Goal: Task Accomplishment & Management: Manage account settings

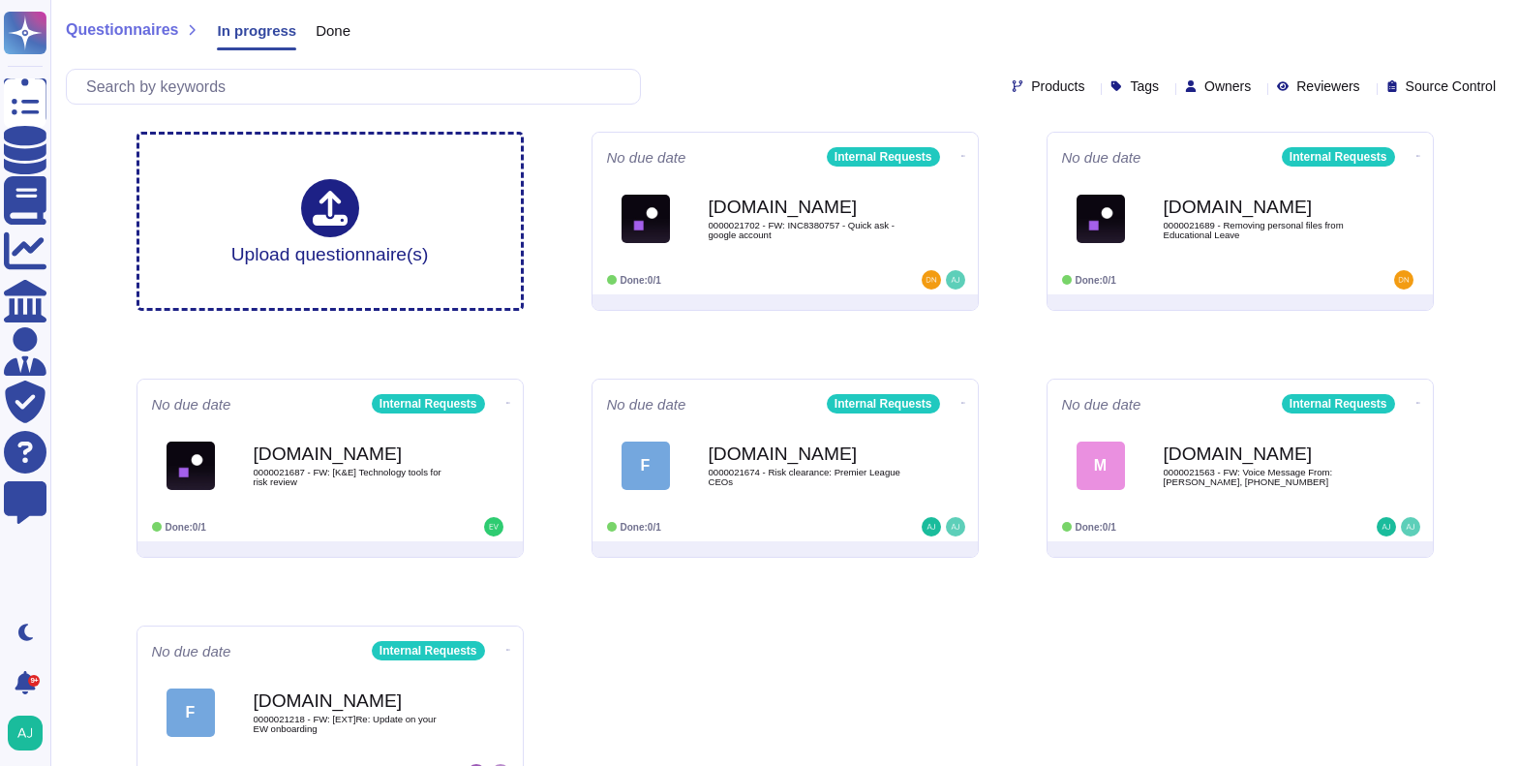
click at [147, 29] on span "Questionnaires" at bounding box center [122, 29] width 112 height 15
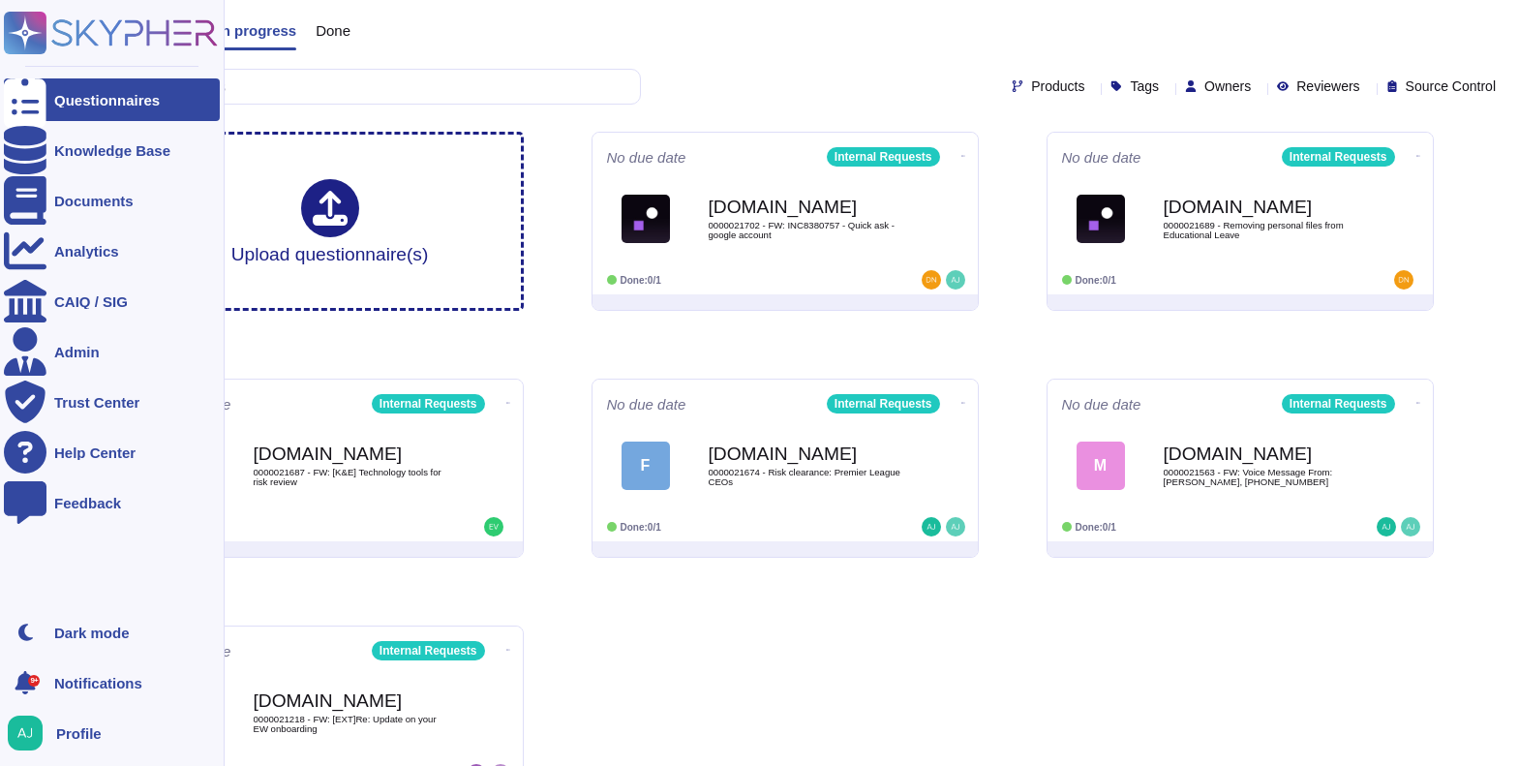
click at [105, 110] on div "Questionnaires" at bounding box center [112, 99] width 216 height 43
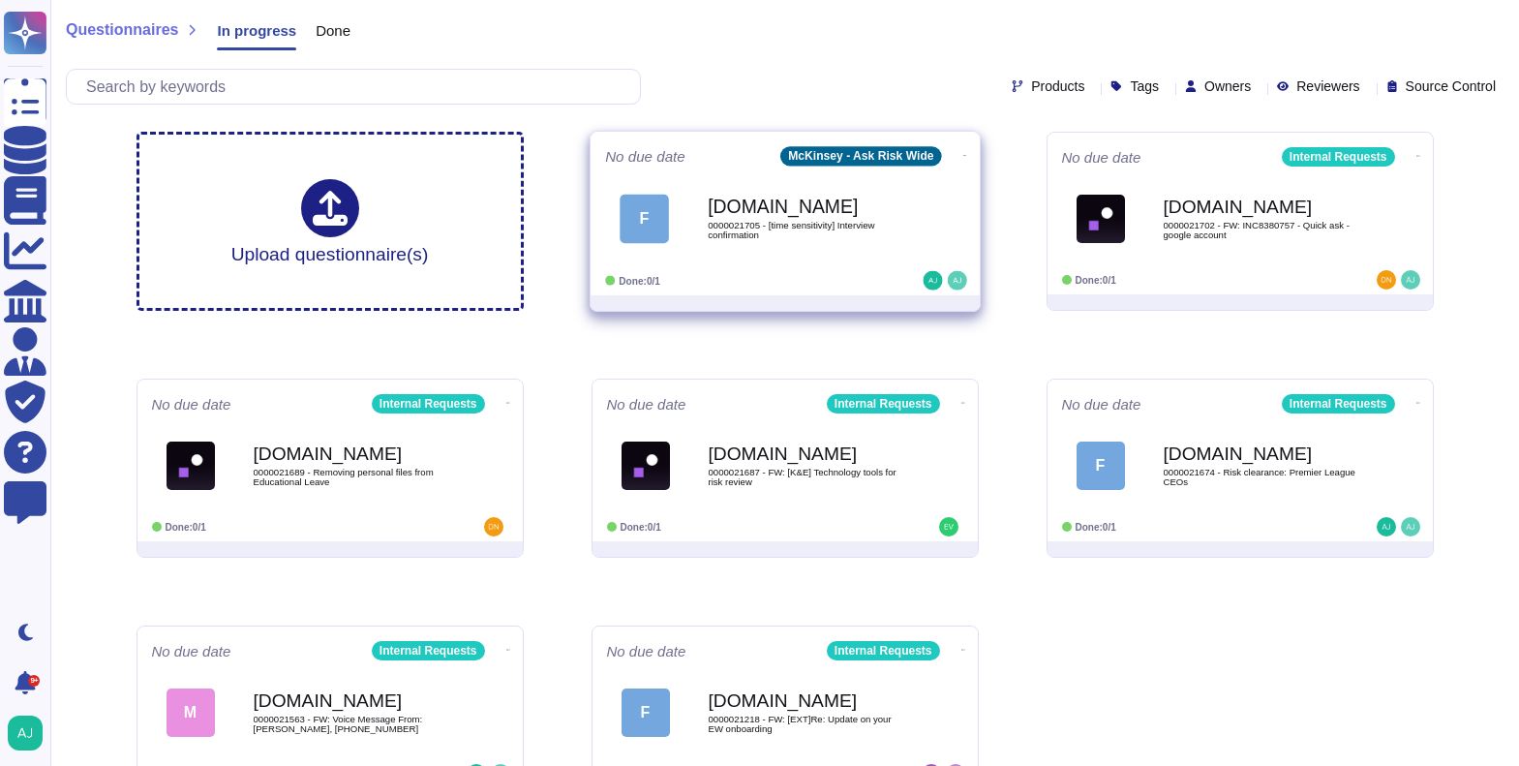
click at [962, 156] on icon at bounding box center [964, 155] width 4 height 5
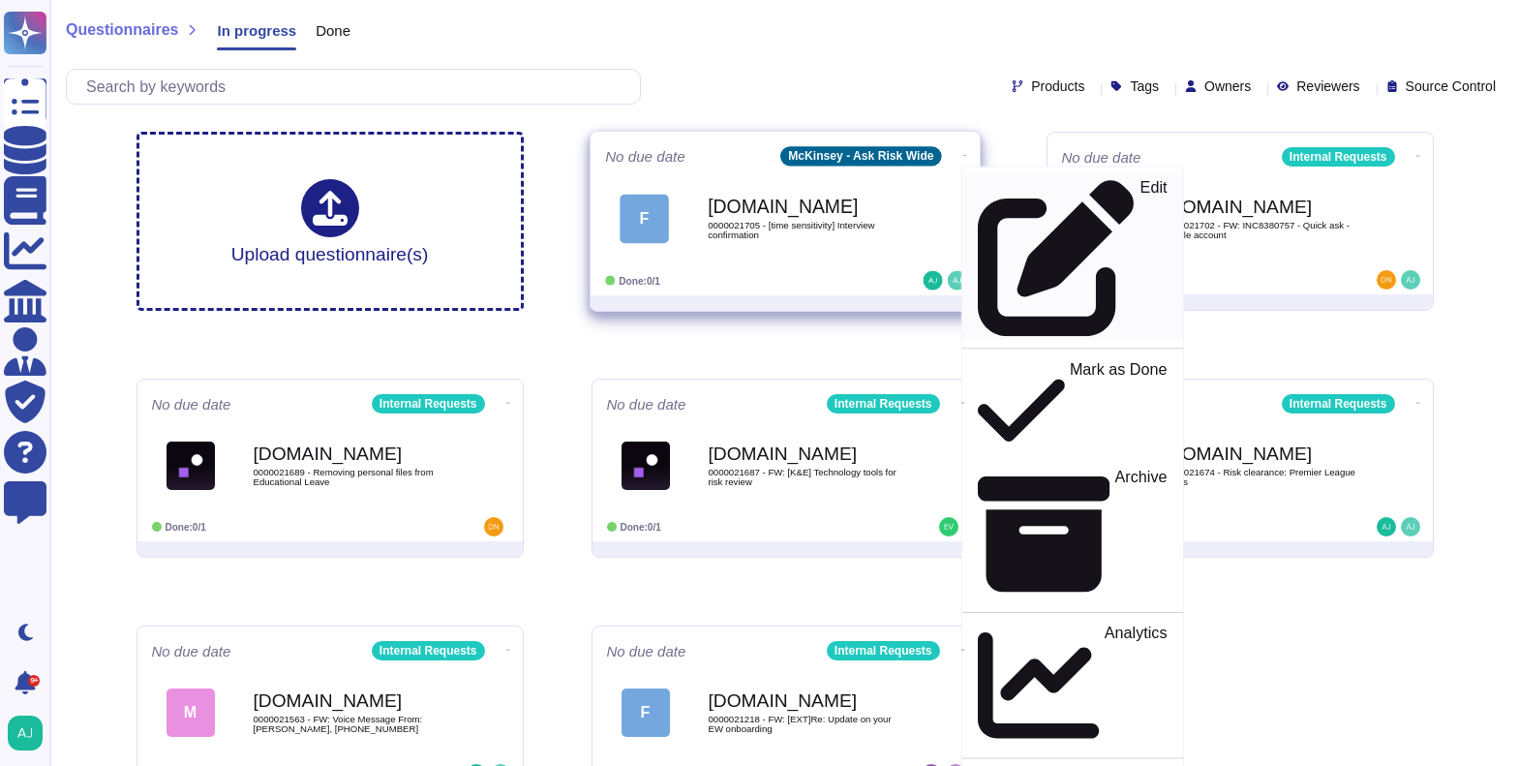
click at [1139, 196] on p "Edit" at bounding box center [1152, 258] width 27 height 157
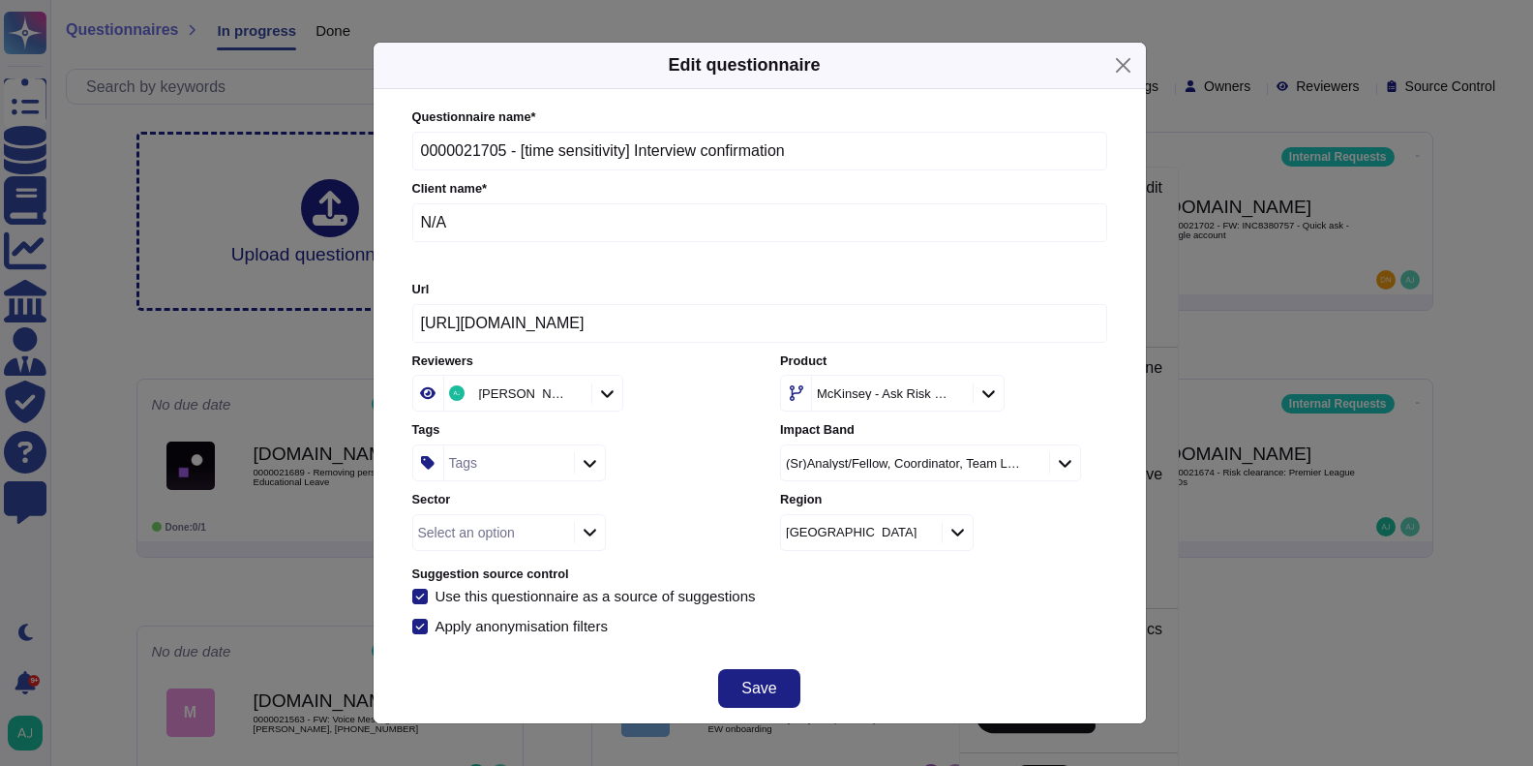
click at [593, 522] on div at bounding box center [589, 532] width 31 height 21
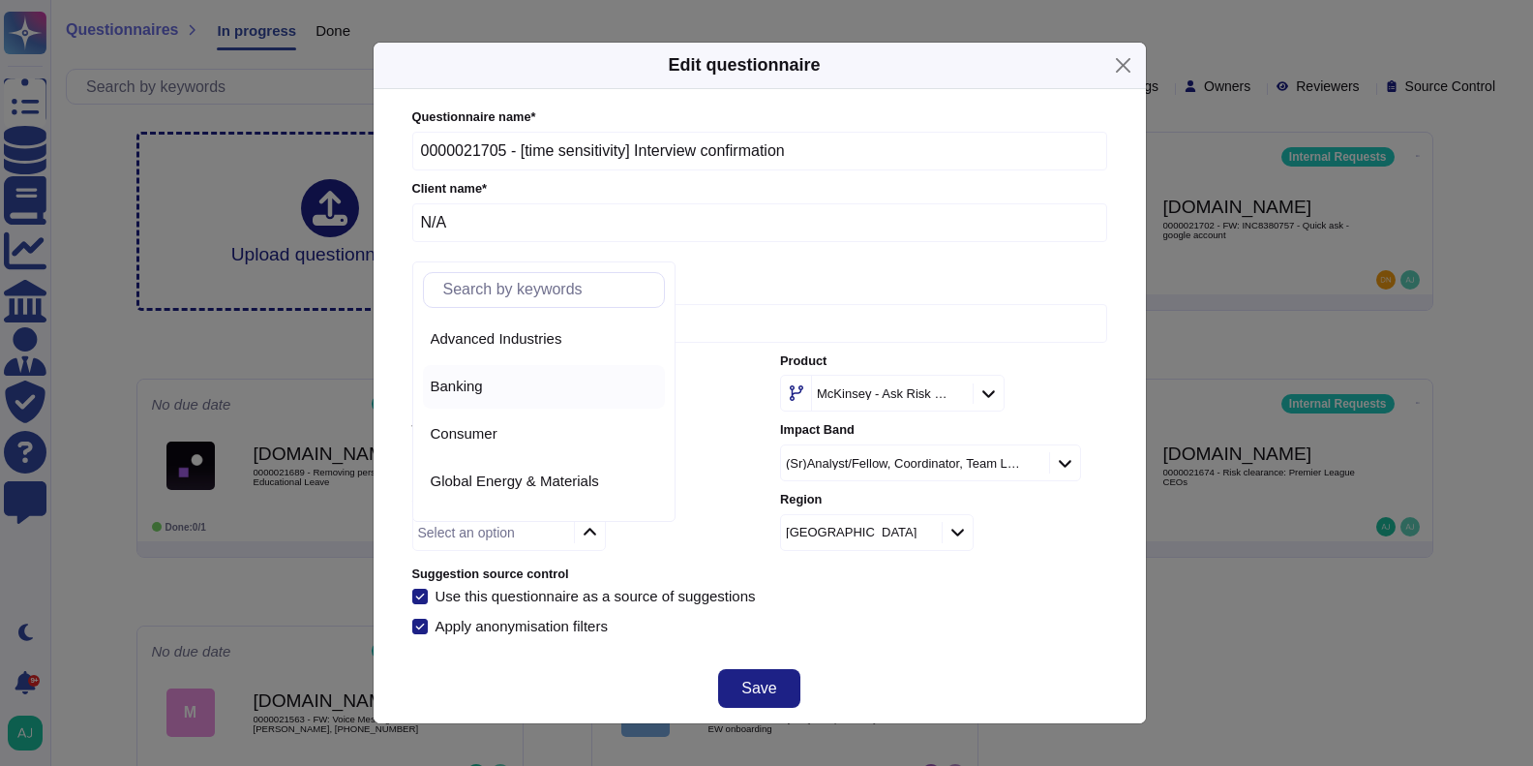
click at [455, 391] on span "Banking" at bounding box center [457, 386] width 52 height 17
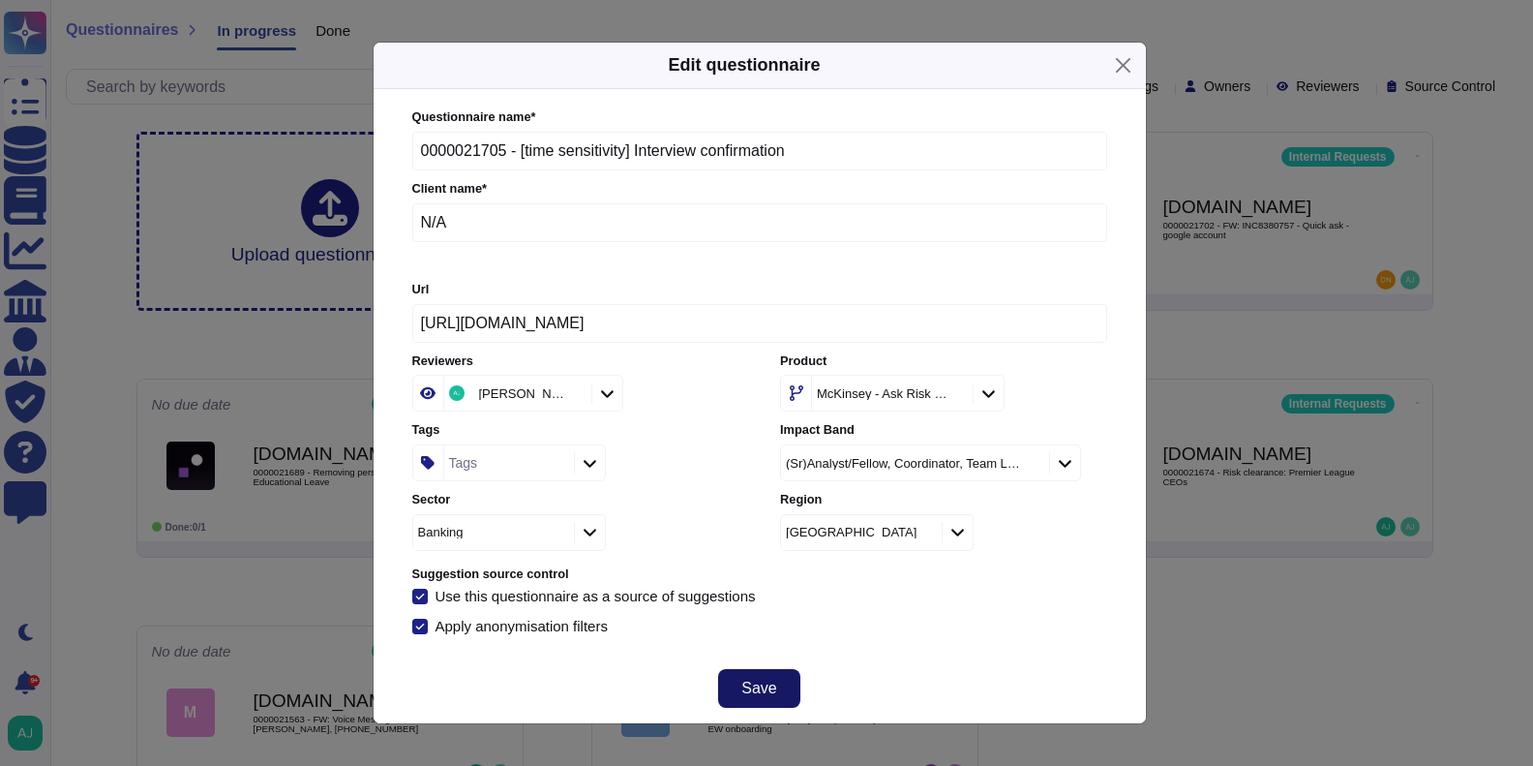
click at [771, 695] on span "Save" at bounding box center [759, 688] width 35 height 15
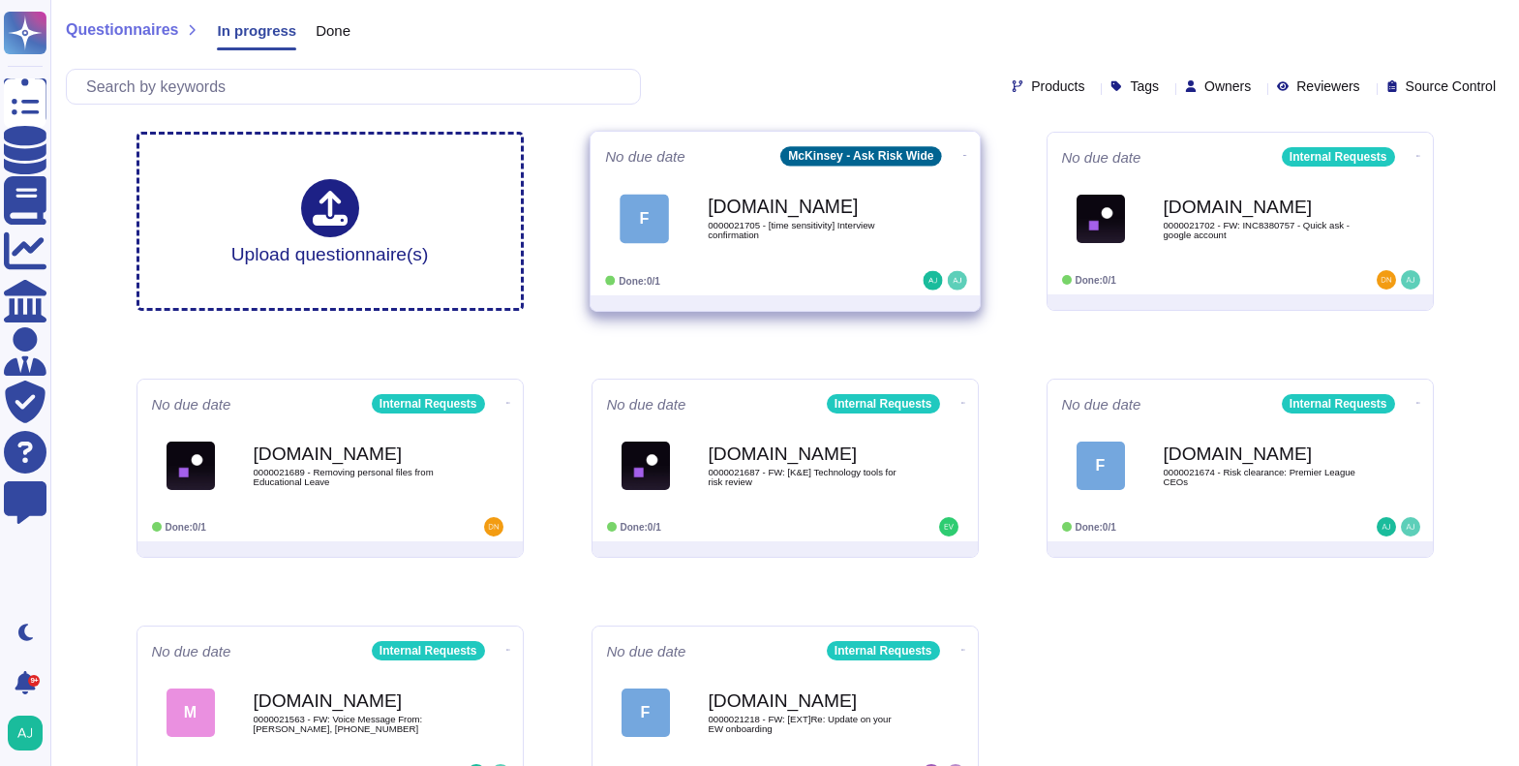
click at [840, 291] on div "No due date McKinsey - Ask Risk Wide F [DOMAIN_NAME] 0000021705 - [time sensiti…" at bounding box center [785, 214] width 389 height 164
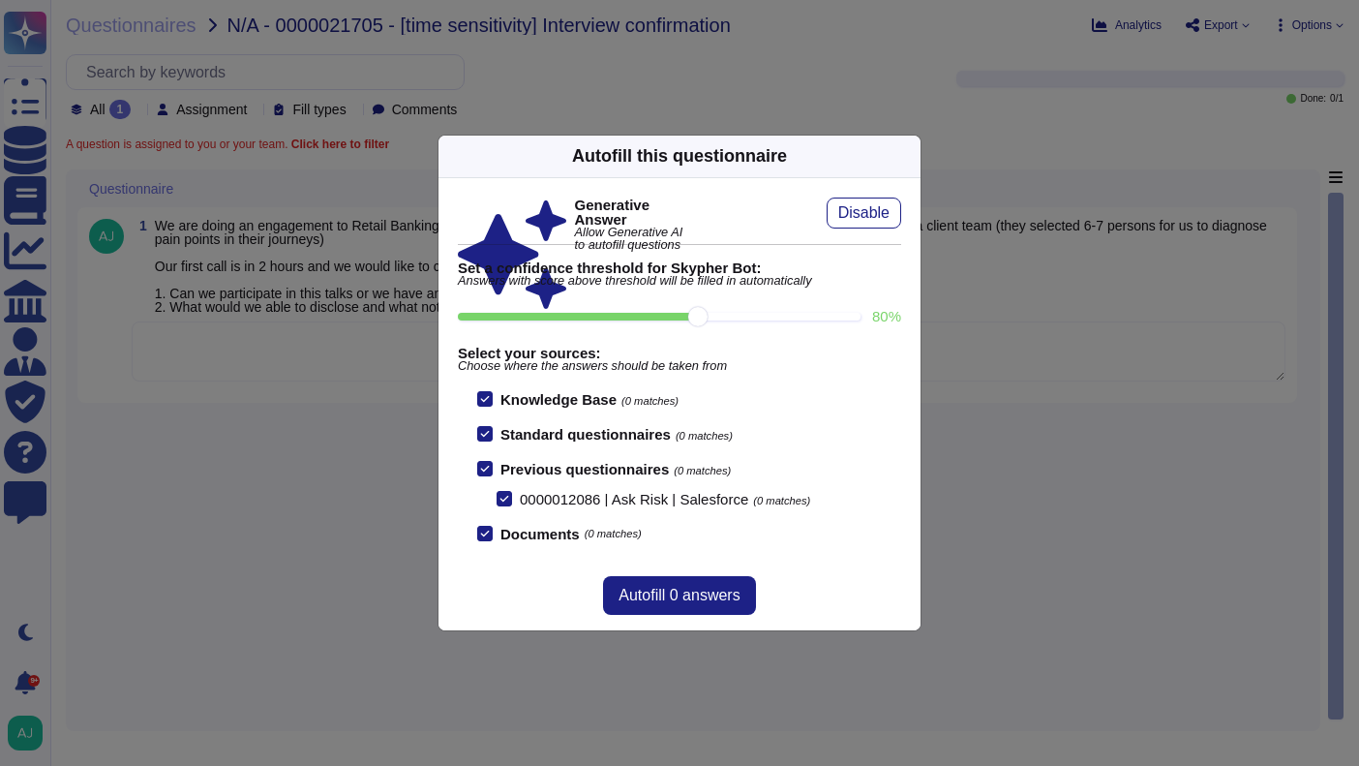
click at [909, 156] on icon at bounding box center [909, 156] width 0 height 0
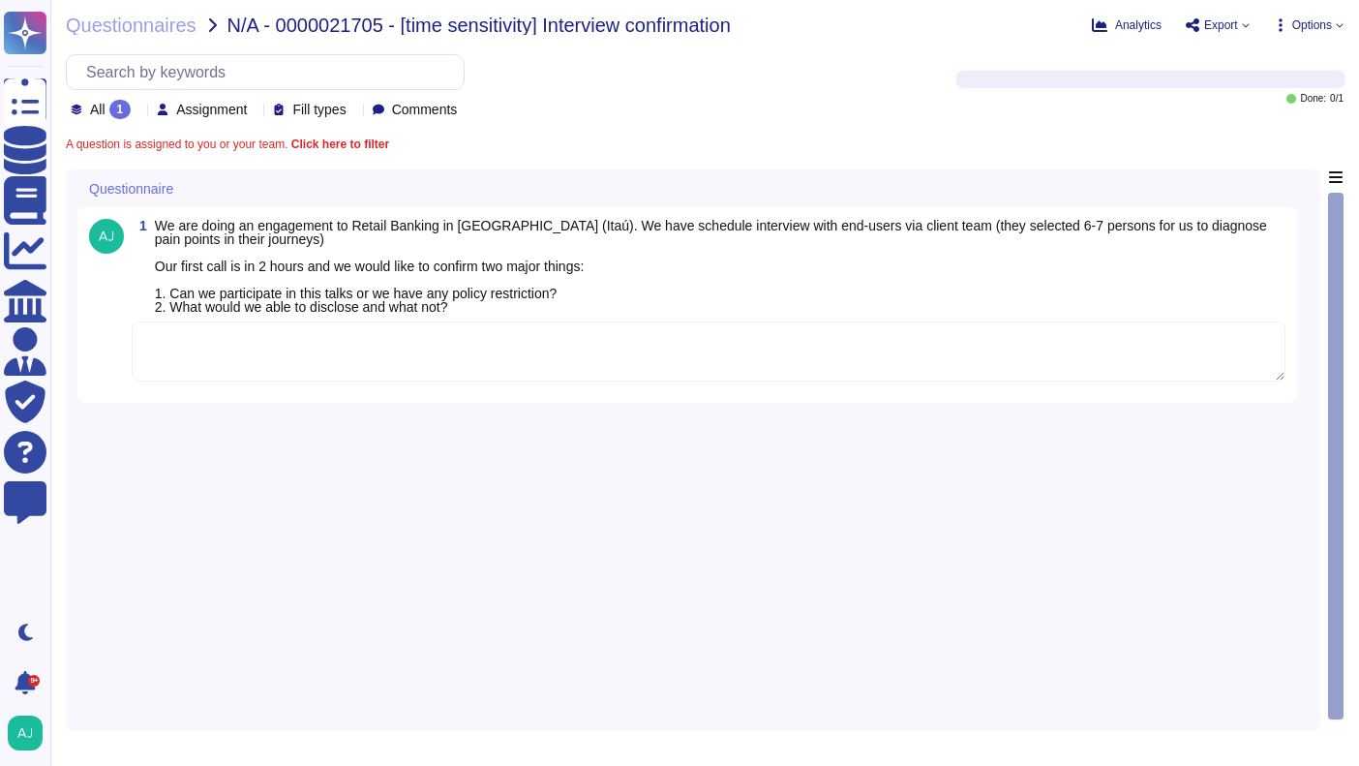
click at [592, 348] on textarea at bounding box center [709, 351] width 1154 height 60
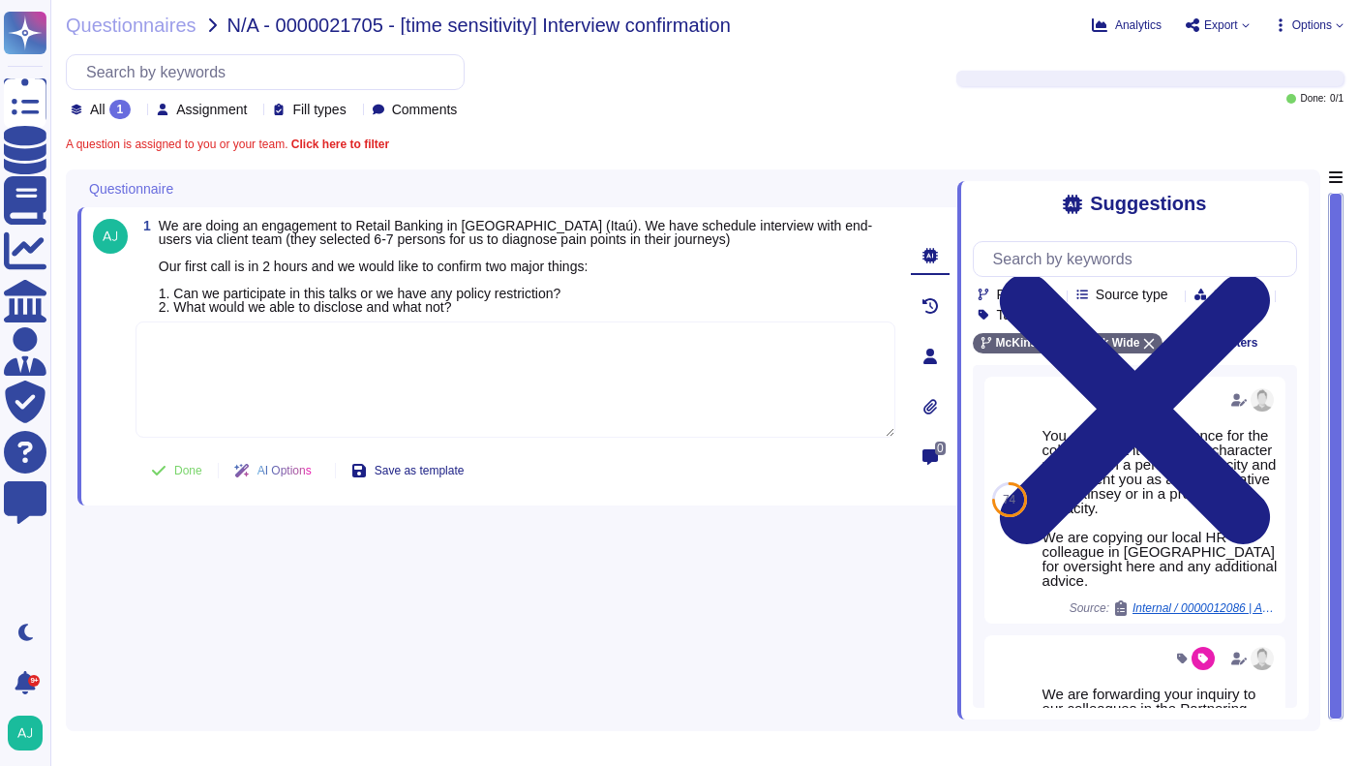
paste textarea "Let me loop in our Client Service Risk colleague in [GEOGRAPHIC_DATA] working o…"
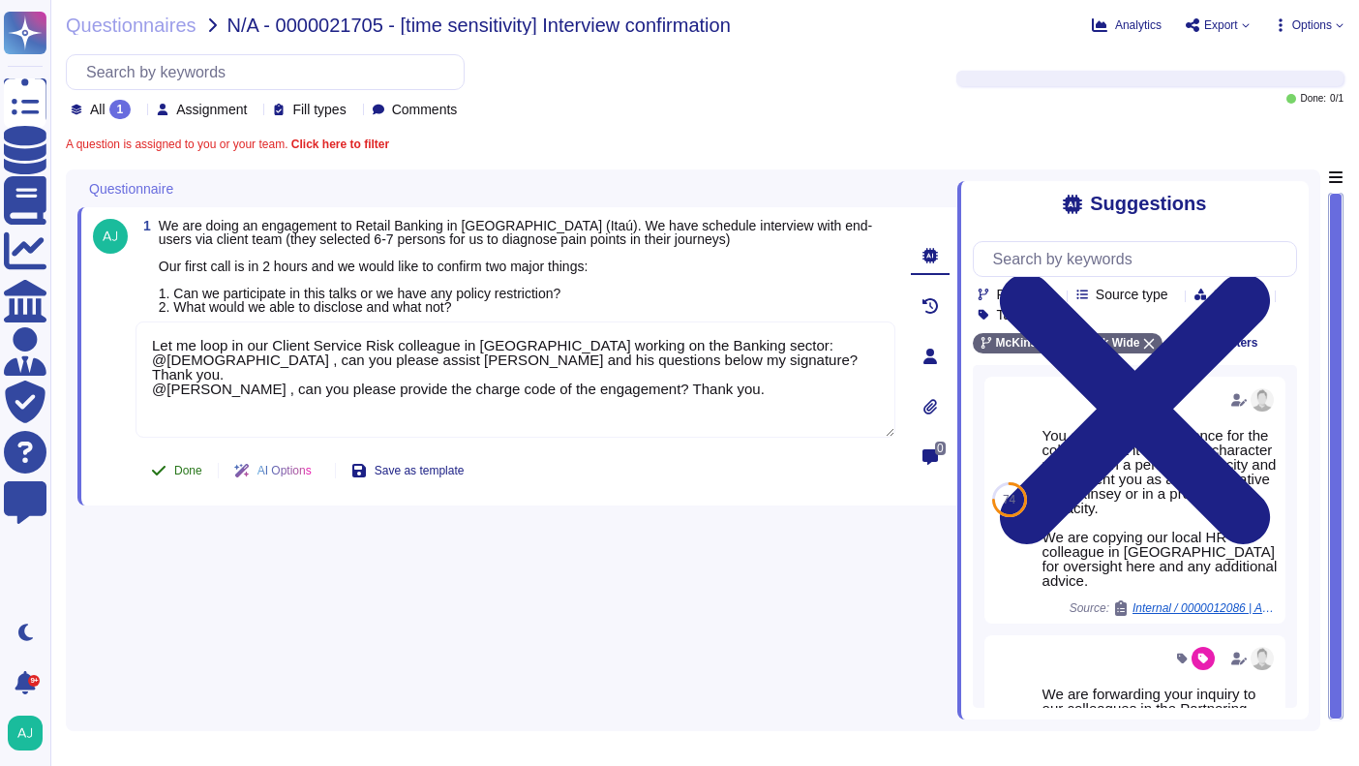
type textarea "Let me loop in our Client Service Risk colleague in Latin America working on th…"
click at [180, 466] on button "Done" at bounding box center [177, 470] width 82 height 39
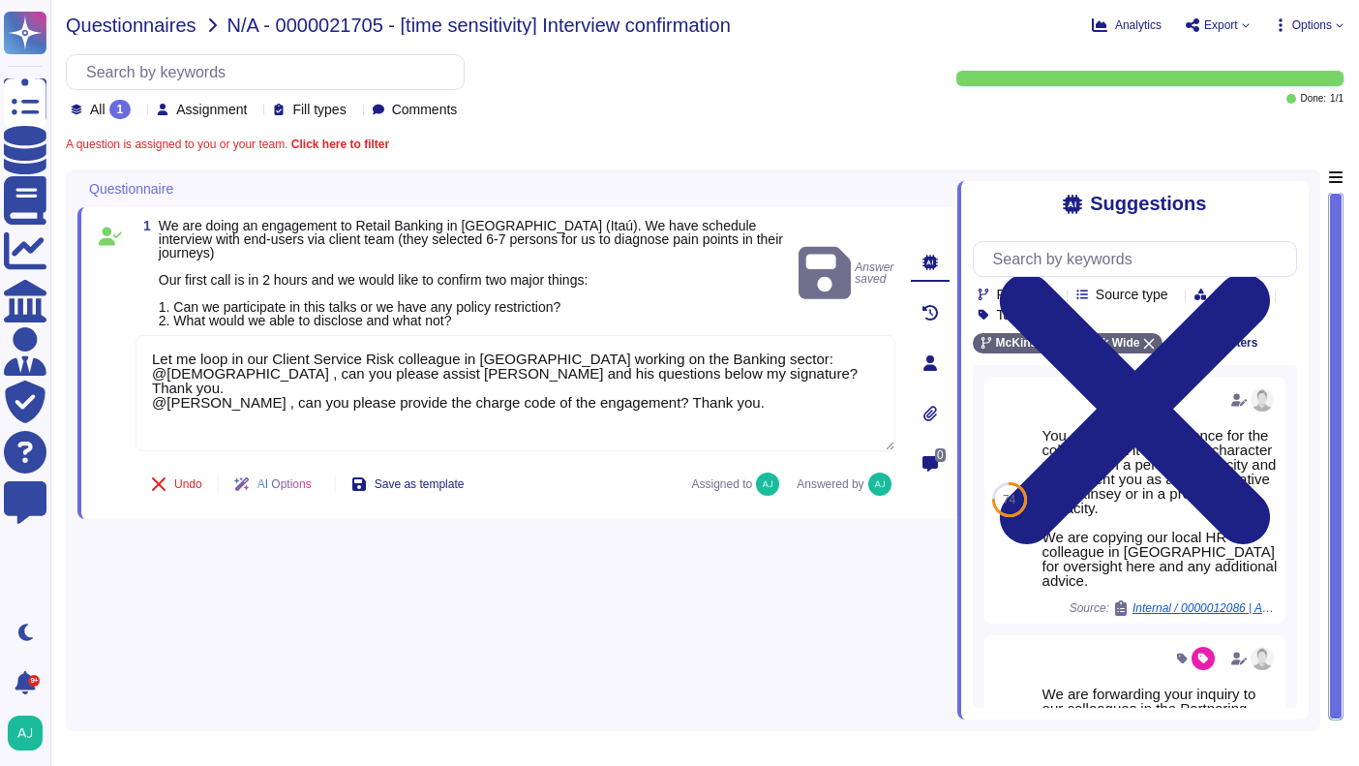
click at [152, 34] on span "Questionnaires" at bounding box center [131, 24] width 131 height 19
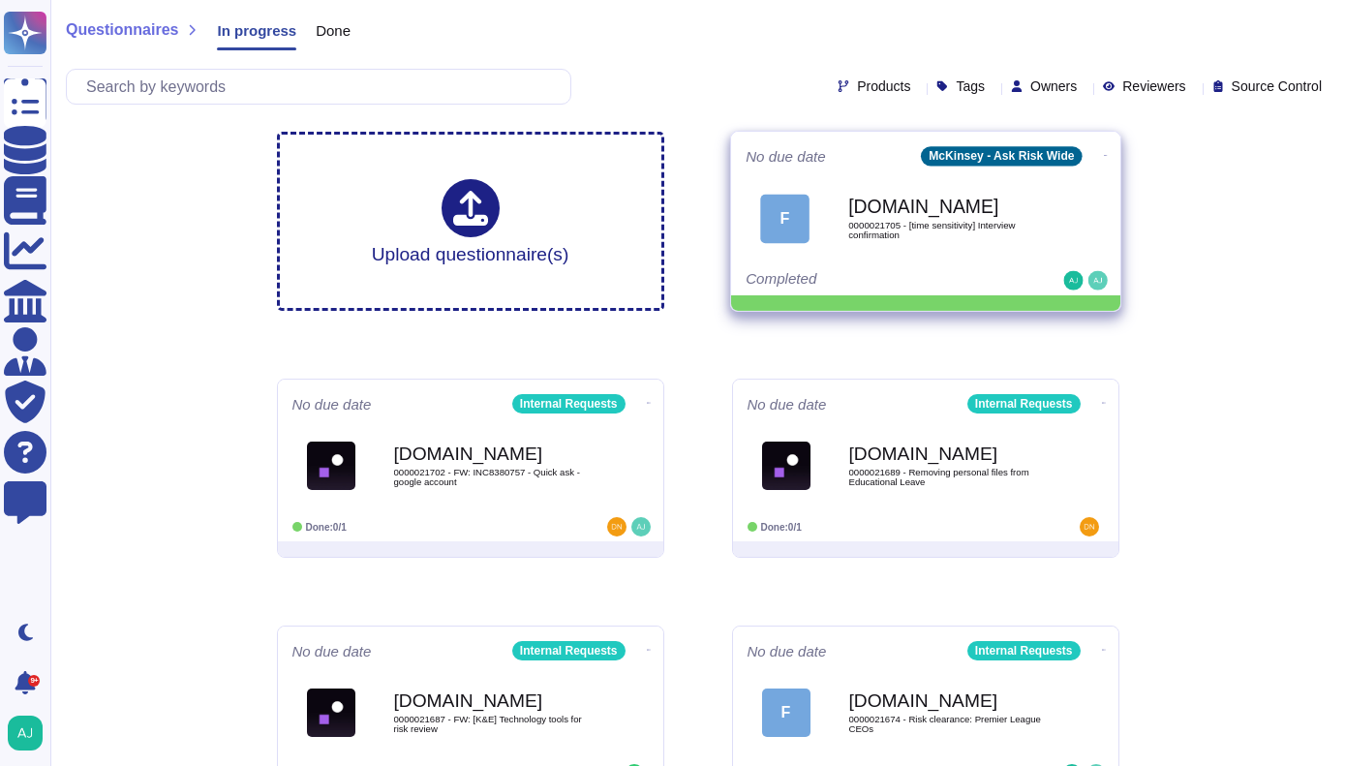
click at [1103, 153] on icon at bounding box center [1105, 155] width 4 height 5
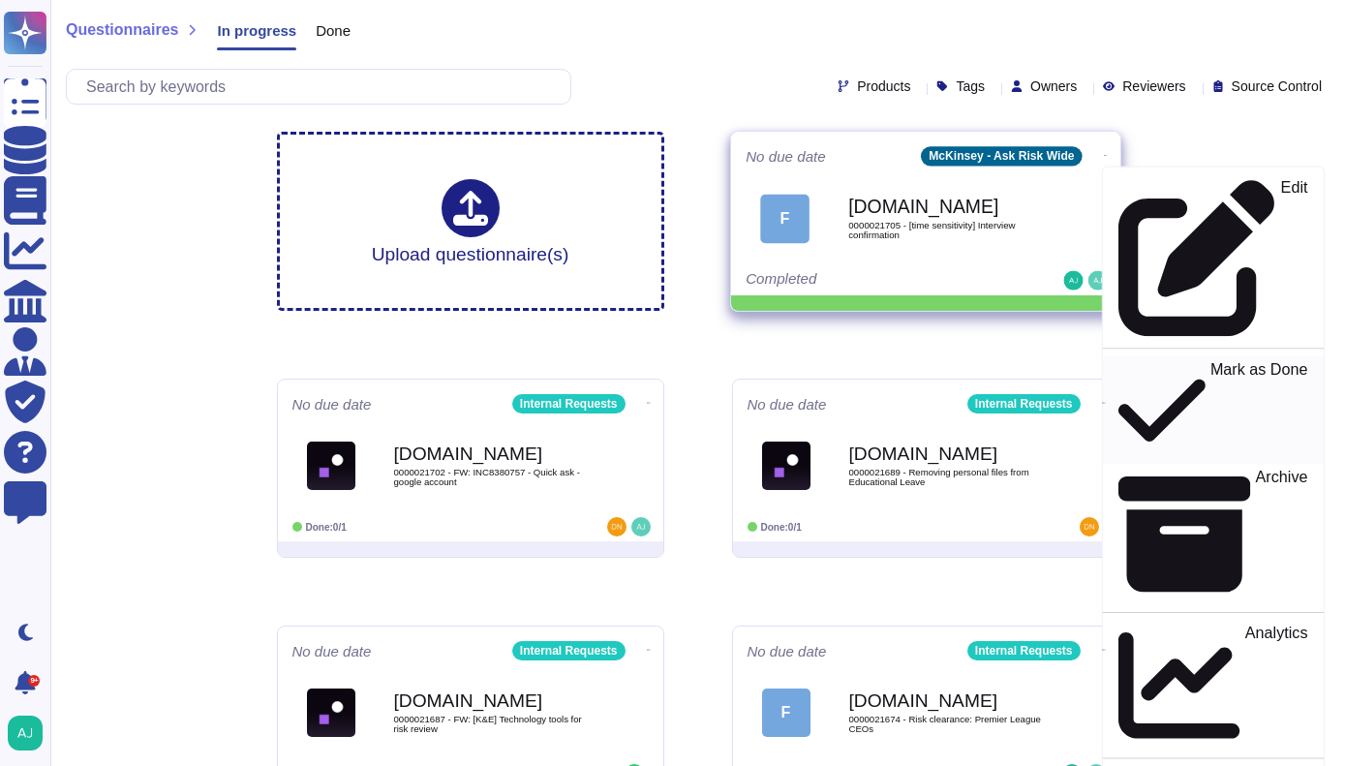
click at [1209, 361] on p "Mark as Done" at bounding box center [1258, 410] width 98 height 99
